Goal: Information Seeking & Learning: Learn about a topic

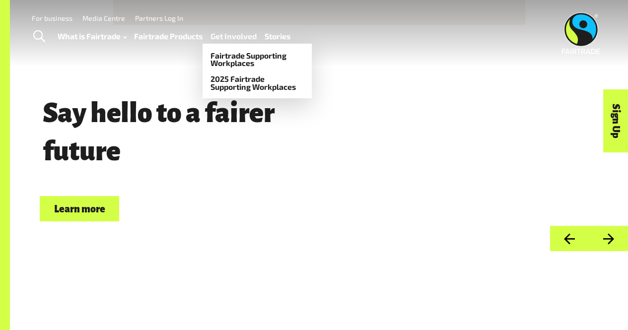
click at [238, 38] on link "Get Involved" at bounding box center [233, 36] width 46 height 14
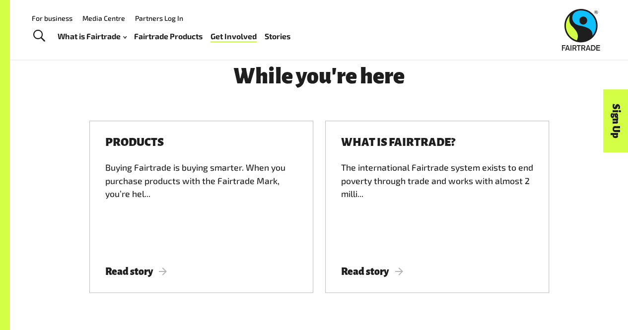
scroll to position [2022, 0]
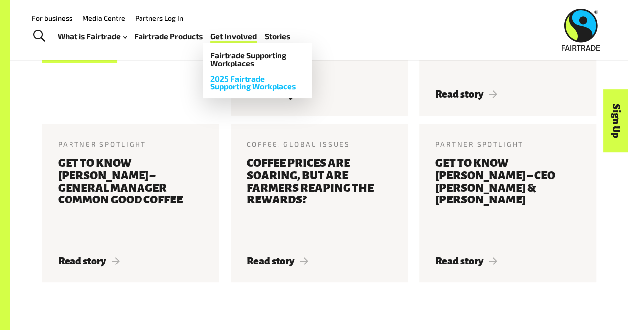
click at [239, 85] on link "2025 Fairtrade Supporting Workplaces" at bounding box center [257, 82] width 109 height 23
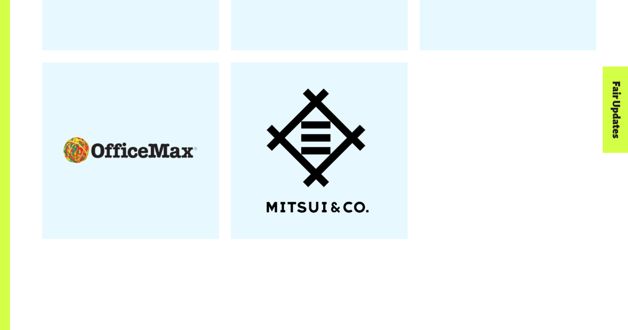
scroll to position [1444, 0]
